Goal: Transaction & Acquisition: Register for event/course

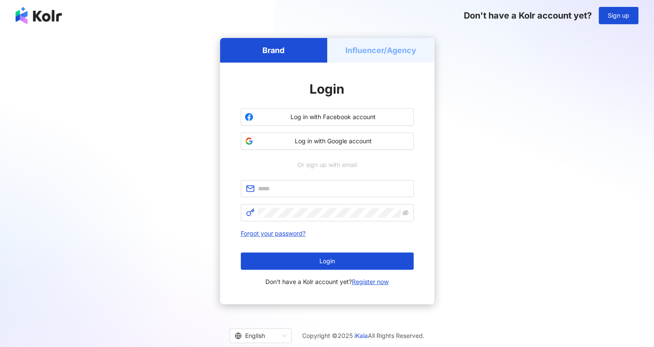
click at [386, 52] on h5 "Influencer/Agency" at bounding box center [380, 50] width 71 height 11
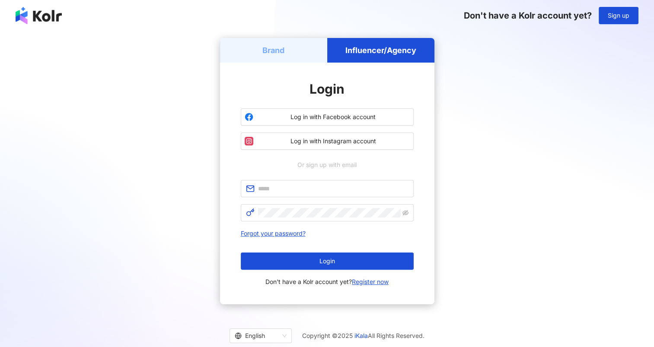
click at [300, 55] on div "Brand" at bounding box center [273, 50] width 107 height 25
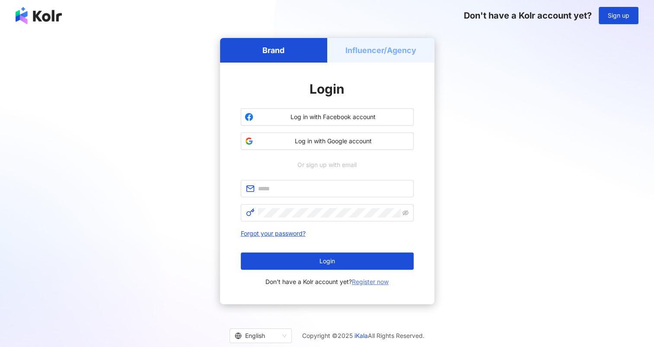
click at [364, 281] on link "Register now" at bounding box center [370, 281] width 37 height 7
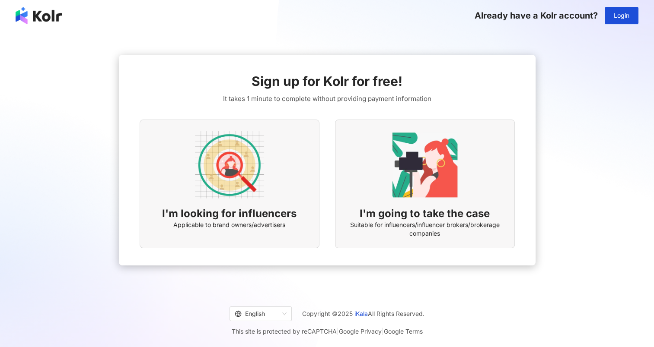
click at [269, 174] on div "I'm looking for influencers Applicable to brand owners/advertisers" at bounding box center [230, 184] width 180 height 129
